Goal: Transaction & Acquisition: Purchase product/service

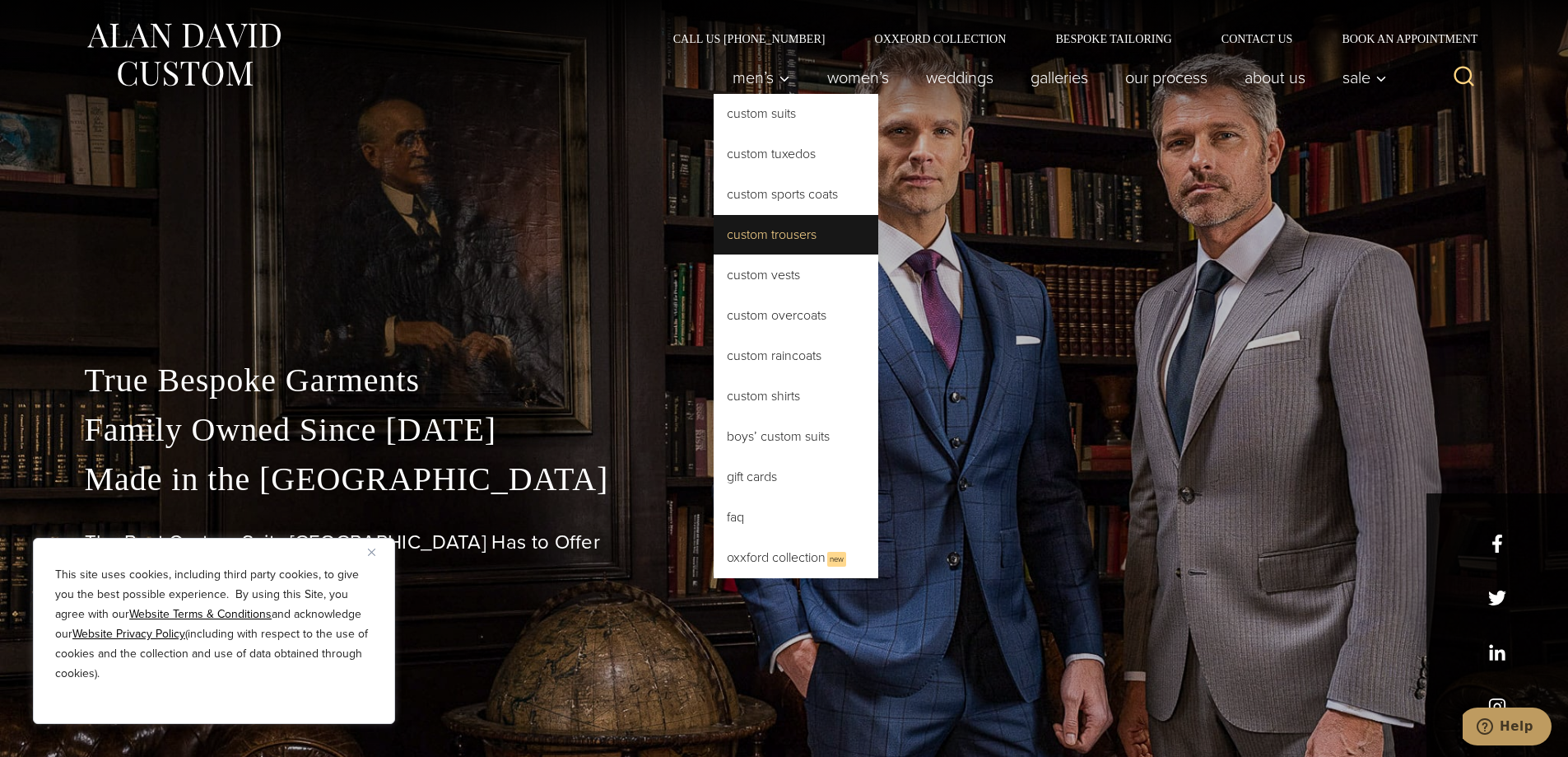
click at [765, 224] on link "Custom Trousers" at bounding box center [796, 234] width 165 height 40
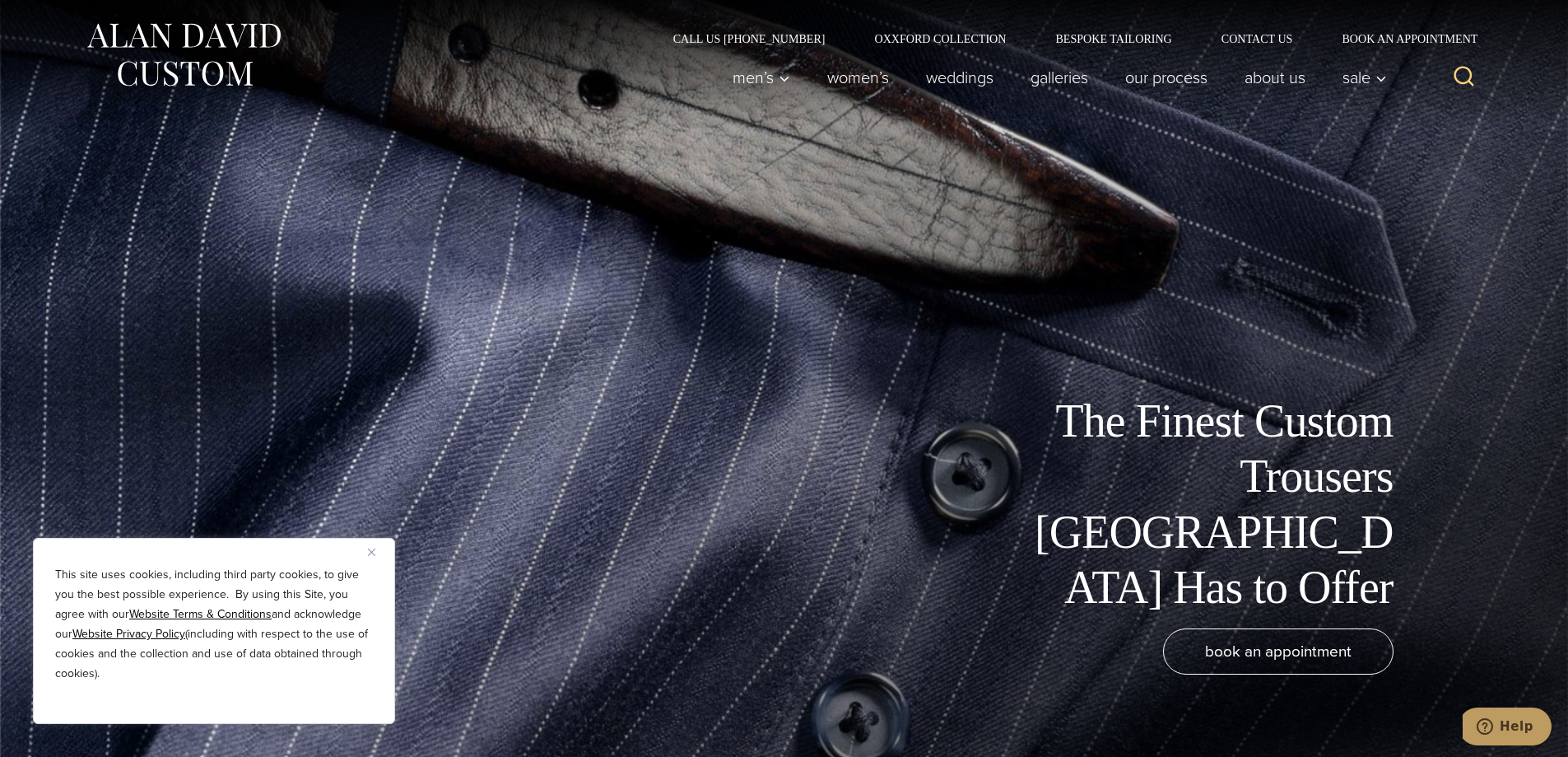
click at [377, 551] on button "Close" at bounding box center [378, 552] width 20 height 20
